Goal: Task Accomplishment & Management: Use online tool/utility

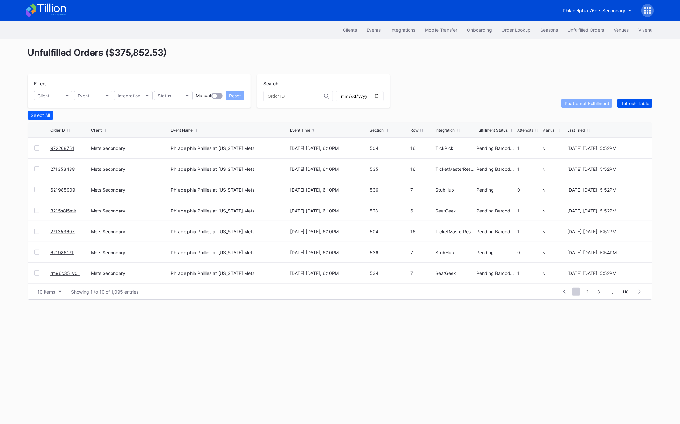
click at [632, 104] on div "Refresh Table" at bounding box center [634, 103] width 29 height 5
click at [35, 145] on div at bounding box center [36, 147] width 5 height 5
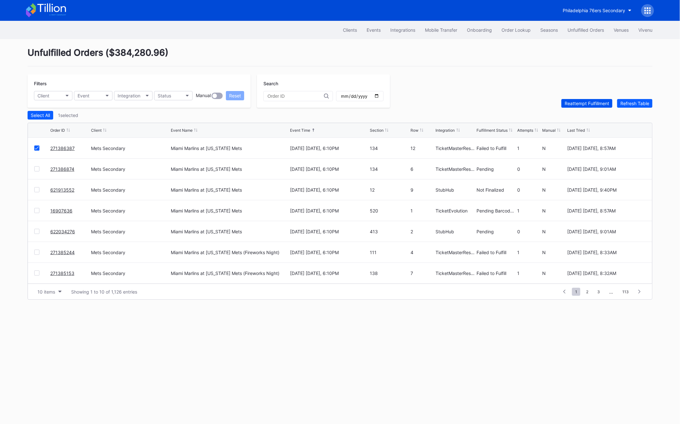
click at [582, 102] on div "Reattempt Fulfillment" at bounding box center [587, 103] width 45 height 5
click at [39, 251] on div at bounding box center [42, 252] width 16 height 5
click at [38, 251] on div at bounding box center [36, 252] width 5 height 5
click at [37, 273] on div at bounding box center [36, 272] width 5 height 5
click at [583, 101] on div "Reattempt Fulfillment" at bounding box center [587, 103] width 45 height 5
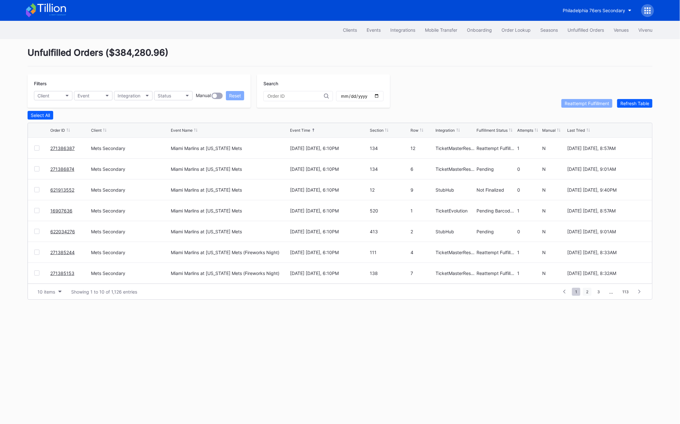
click at [589, 288] on span "2" at bounding box center [587, 292] width 9 height 8
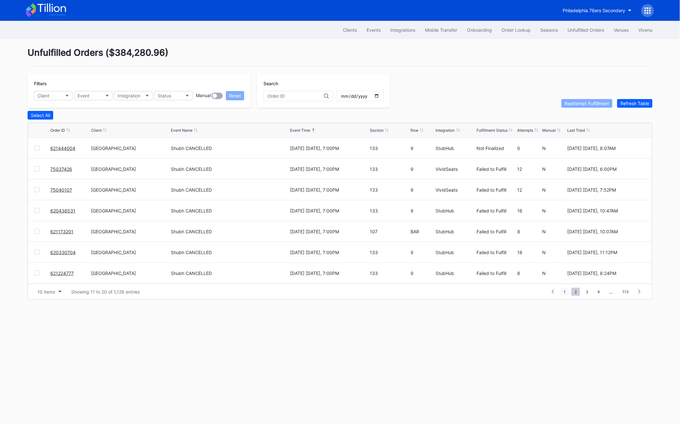
click at [562, 291] on span "1" at bounding box center [564, 292] width 8 height 8
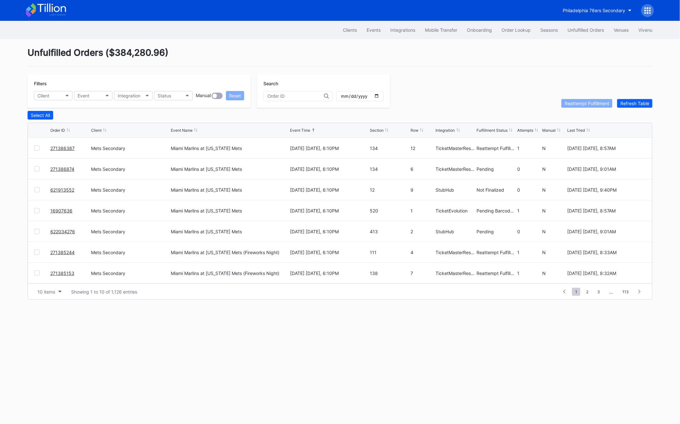
click at [641, 98] on div "Filters Client Event Integration Status Manual Reset Search Reattempt Fulfillme…" at bounding box center [340, 90] width 625 height 33
click at [641, 109] on div "Unfulfilled Orders ( $384,280.96 ) Filters Client Event Integration Status Manu…" at bounding box center [340, 173] width 641 height 268
click at [641, 102] on div "Refresh Table" at bounding box center [634, 103] width 29 height 5
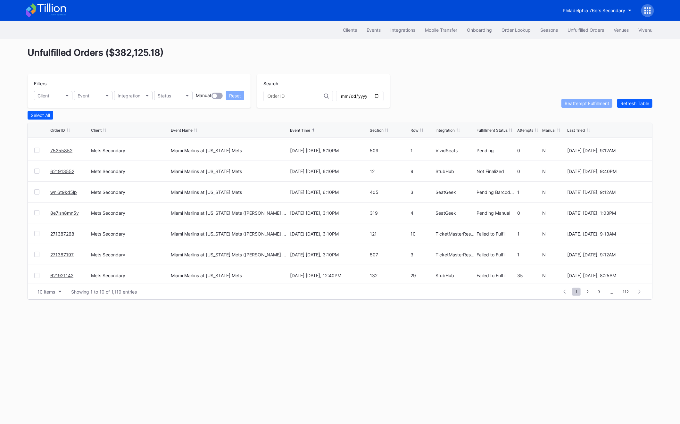
scroll to position [62, 0]
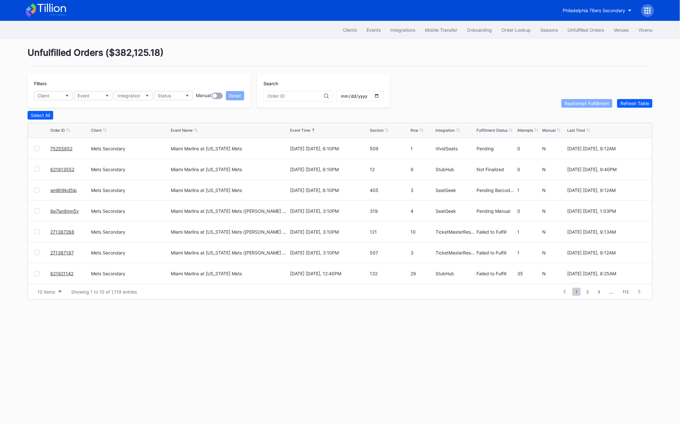
click at [35, 232] on div at bounding box center [36, 231] width 5 height 5
click at [36, 255] on div "271387197 Mets Secondary Miami Marlins at New York Mets (Francisco Lindor Bobbl…" at bounding box center [340, 252] width 624 height 21
click at [36, 254] on div "271387197 Mets Secondary Miami Marlins at New York Mets (Francisco Lindor Bobbl…" at bounding box center [340, 252] width 624 height 21
click at [34, 252] on div at bounding box center [36, 252] width 5 height 5
click at [571, 106] on button "Reattempt Fulfillment" at bounding box center [586, 103] width 51 height 9
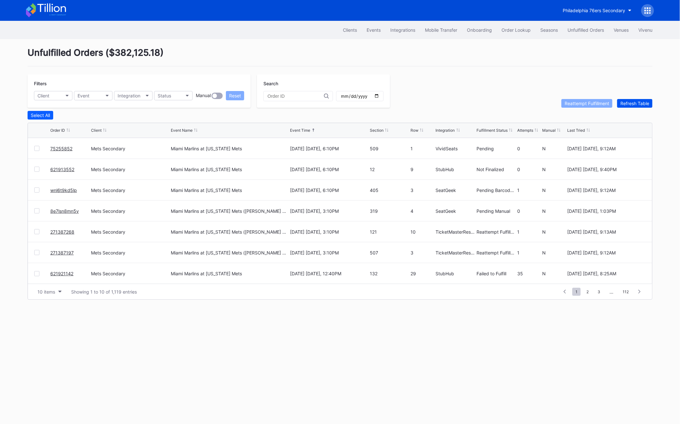
click at [632, 102] on div "Refresh Table" at bounding box center [634, 103] width 29 height 5
